Goal: Navigation & Orientation: Find specific page/section

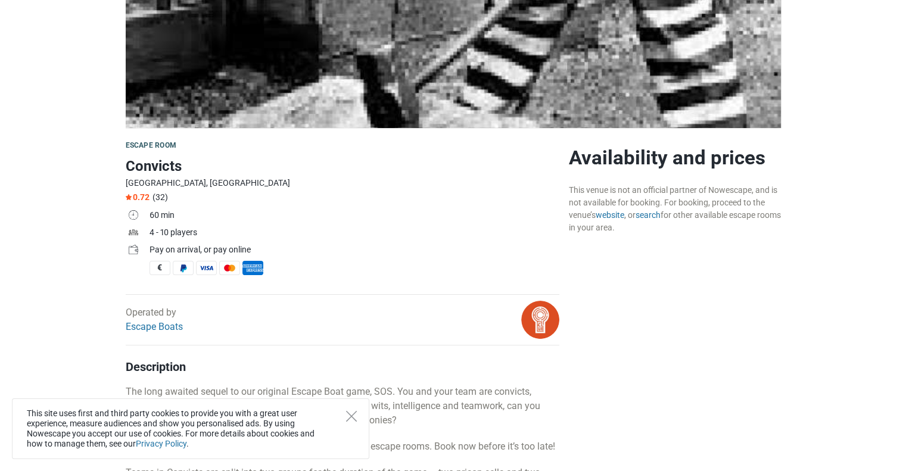
scroll to position [225, 0]
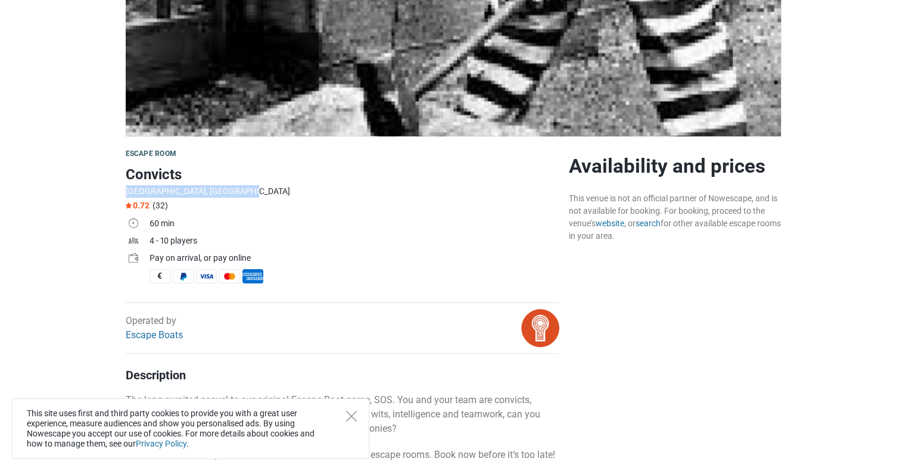
drag, startPoint x: 538, startPoint y: 166, endPoint x: 541, endPoint y: 188, distance: 22.2
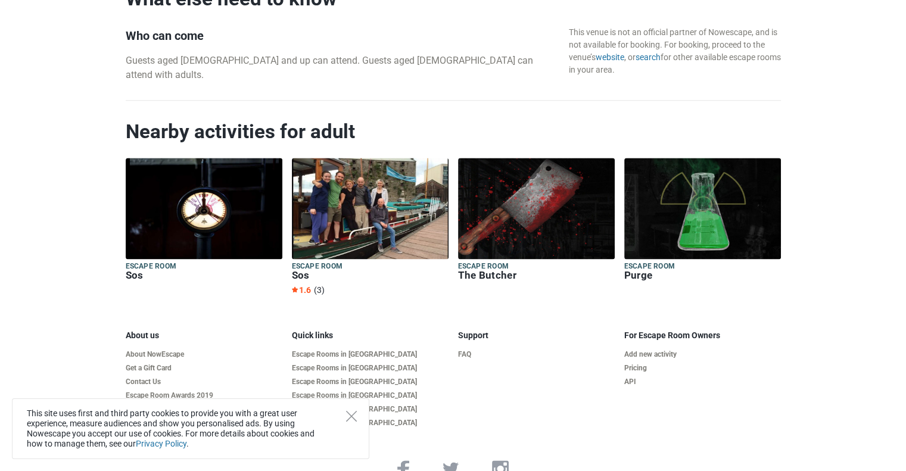
scroll to position [1576, 0]
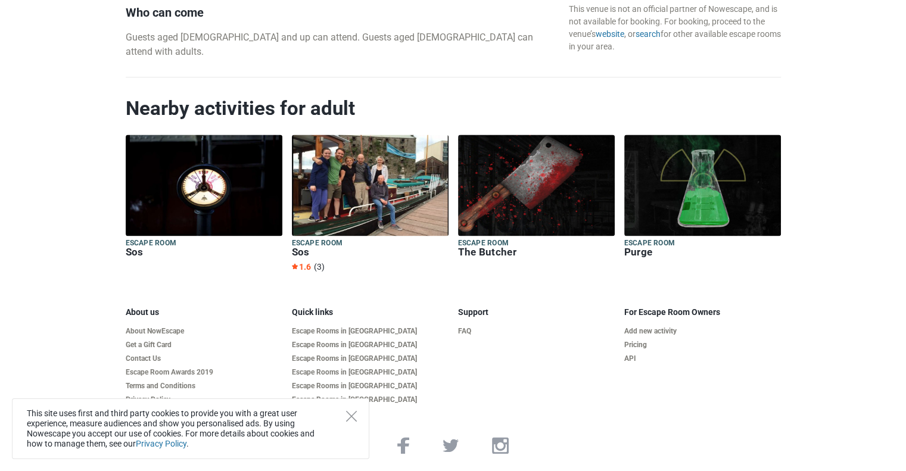
click at [306, 264] on span "1.6" at bounding box center [301, 267] width 19 height 10
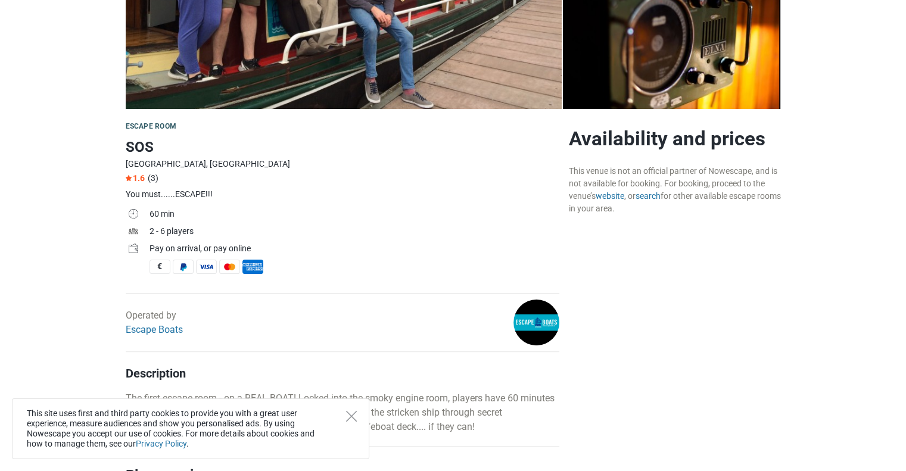
scroll to position [179, 0]
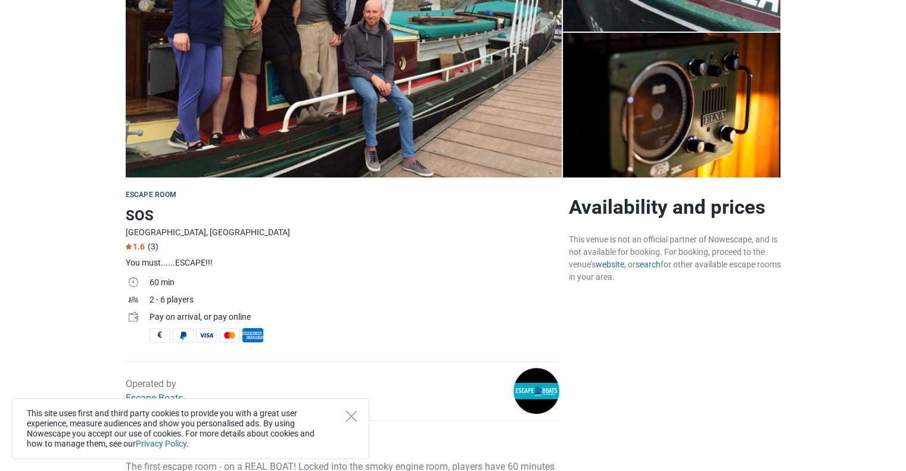
drag, startPoint x: 909, startPoint y: 40, endPoint x: 908, endPoint y: 88, distance: 47.7
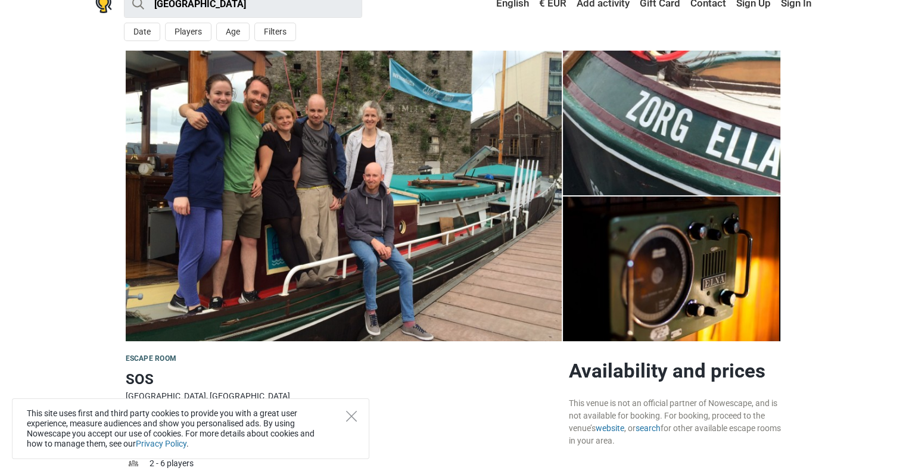
scroll to position [0, 0]
